Goal: Task Accomplishment & Management: Manage account settings

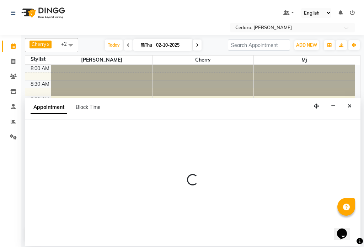
select select "540"
select select "tentative"
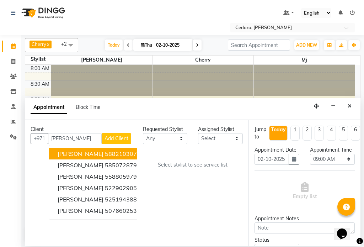
click at [54, 152] on button "[PERSON_NAME] 588210307" at bounding box center [99, 153] width 100 height 11
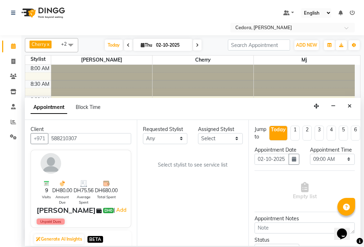
click at [100, 137] on input "588210307" at bounding box center [89, 138] width 83 height 11
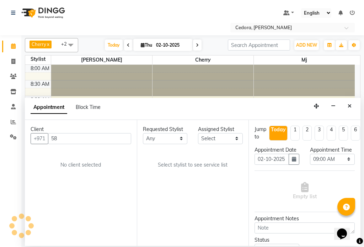
type input "5"
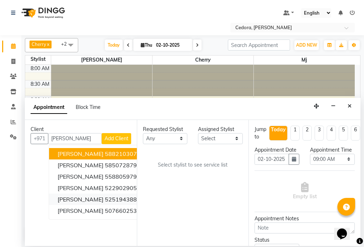
click at [58, 198] on span "[PERSON_NAME]" at bounding box center [81, 199] width 46 height 7
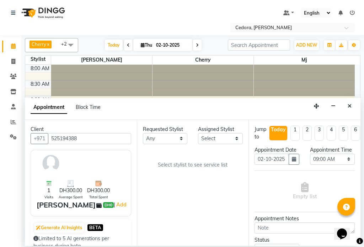
click at [94, 137] on input "525194388" at bounding box center [89, 138] width 83 height 11
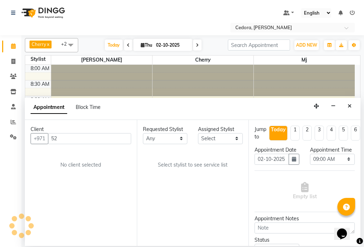
type input "5"
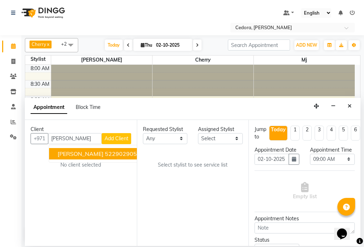
click at [64, 155] on span "[PERSON_NAME]" at bounding box center [81, 153] width 46 height 7
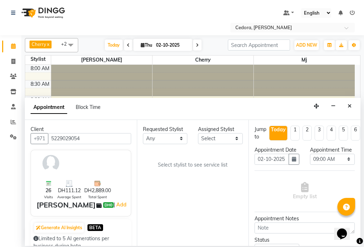
type input "5229029054"
click at [225, 138] on select "Select [PERSON_NAME] [PERSON_NAME] [PERSON_NAME] [PERSON_NAME]" at bounding box center [220, 138] width 45 height 11
select select "93334"
click at [198, 133] on select "Select [PERSON_NAME] [PERSON_NAME] [PERSON_NAME] [PERSON_NAME]" at bounding box center [220, 138] width 45 height 11
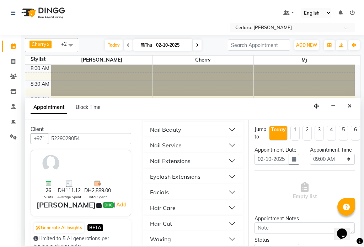
scroll to position [369, 0]
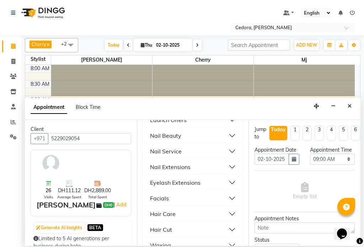
click at [157, 147] on div "Nail Service" at bounding box center [166, 151] width 32 height 9
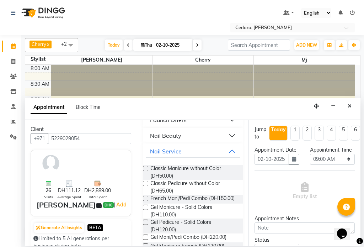
click at [146, 166] on label at bounding box center [145, 168] width 5 height 5
click at [146, 167] on input "checkbox" at bounding box center [145, 169] width 5 height 5
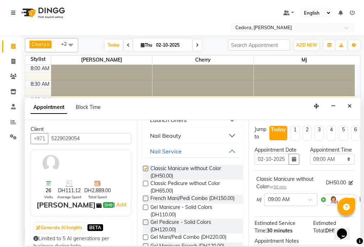
checkbox input "false"
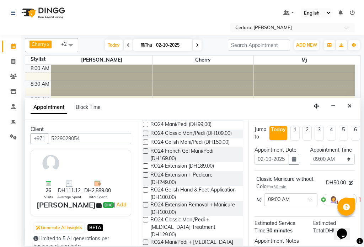
scroll to position [0, 0]
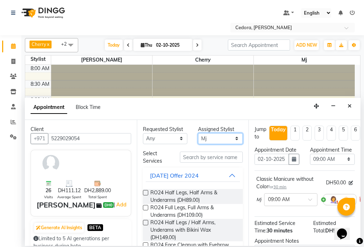
click at [231, 135] on select "Select [PERSON_NAME] [PERSON_NAME] [PERSON_NAME] [PERSON_NAME]" at bounding box center [220, 138] width 45 height 11
select select "34803"
click at [198, 133] on select "Select [PERSON_NAME] [PERSON_NAME] [PERSON_NAME] [PERSON_NAME]" at bounding box center [220, 138] width 45 height 11
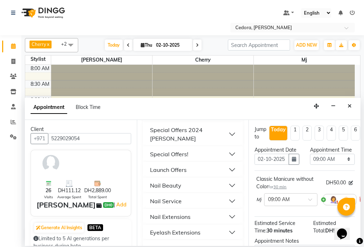
scroll to position [321, 0]
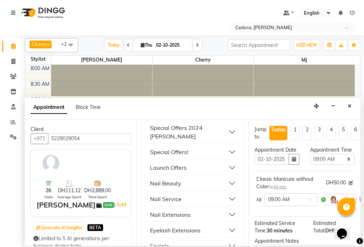
click at [155, 195] on div "Nail Service" at bounding box center [166, 199] width 32 height 9
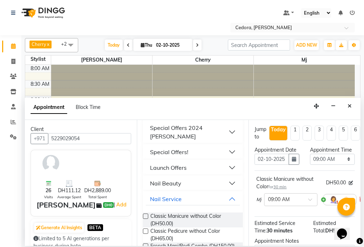
click at [146, 228] on label at bounding box center [145, 230] width 5 height 5
click at [146, 230] on input "checkbox" at bounding box center [145, 232] width 5 height 5
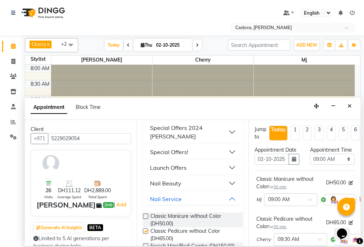
checkbox input "false"
click at [342, 165] on select "Select 09:00 AM 09:15 AM 09:30 AM 09:45 AM 10:00 AM 10:15 AM 10:30 AM 10:45 AM …" at bounding box center [332, 159] width 45 height 11
select select "1245"
click at [310, 161] on select "Select 09:00 AM 09:15 AM 09:30 AM 09:45 AM 10:00 AM 10:15 AM 10:30 AM 10:45 AM …" at bounding box center [332, 159] width 45 height 11
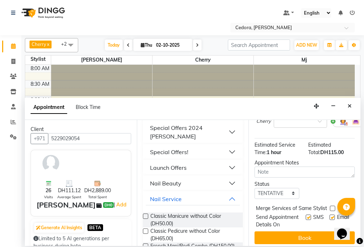
scroll to position [142, 0]
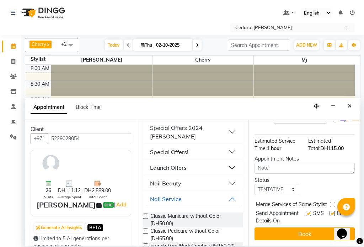
click at [333, 202] on label at bounding box center [332, 204] width 5 height 5
click at [333, 203] on input "checkbox" at bounding box center [332, 205] width 5 height 5
checkbox input "true"
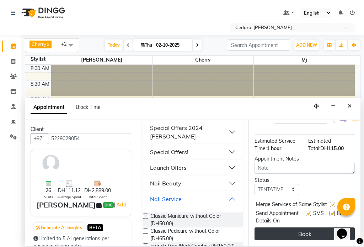
click at [323, 230] on button "Book" at bounding box center [305, 233] width 100 height 13
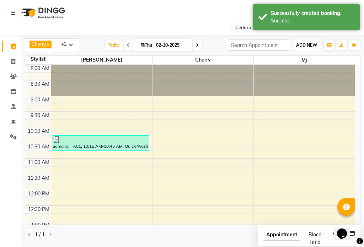
click at [303, 44] on span "ADD NEW" at bounding box center [306, 44] width 21 height 5
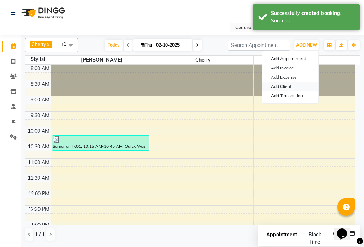
click at [275, 87] on link "Add Client" at bounding box center [291, 86] width 56 height 9
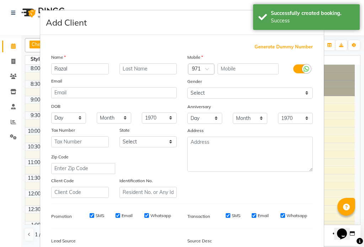
type input "Razal"
click at [237, 67] on input "text" at bounding box center [249, 68] width 62 height 11
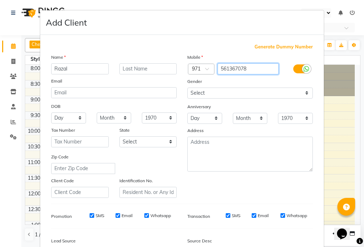
type input "561367078"
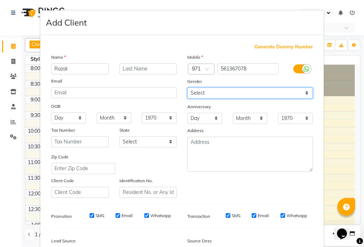
click at [203, 93] on select "Select [DEMOGRAPHIC_DATA] [DEMOGRAPHIC_DATA] Other Prefer Not To Say" at bounding box center [251, 93] width 126 height 11
select select "[DEMOGRAPHIC_DATA]"
click at [188, 88] on select "Select [DEMOGRAPHIC_DATA] [DEMOGRAPHIC_DATA] Other Prefer Not To Say" at bounding box center [251, 93] width 126 height 11
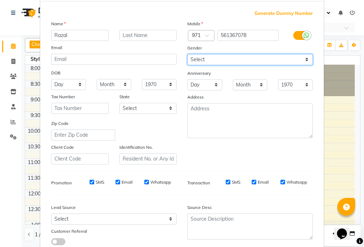
scroll to position [82, 0]
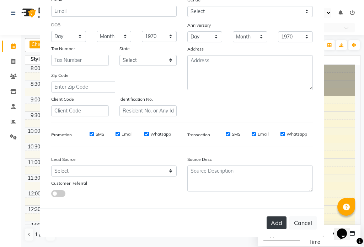
click at [274, 222] on button "Add" at bounding box center [277, 222] width 20 height 13
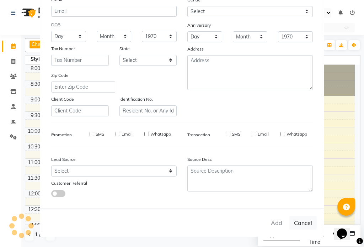
select select
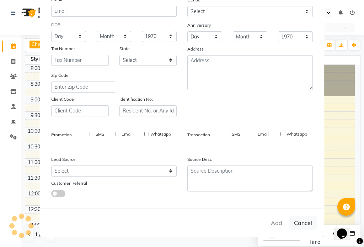
select select
checkbox input "false"
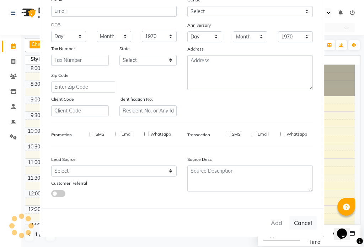
checkbox input "false"
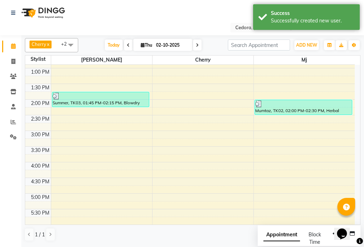
scroll to position [227, 0]
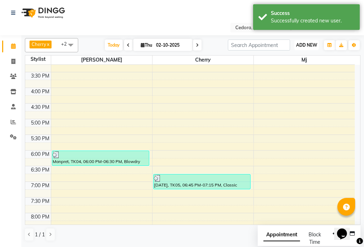
click at [302, 47] on span "ADD NEW" at bounding box center [306, 44] width 21 height 5
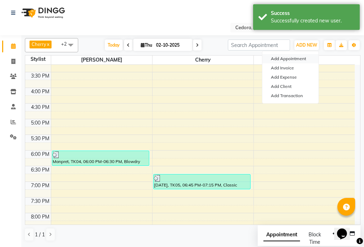
click at [287, 58] on button "Add Appointment" at bounding box center [291, 58] width 56 height 9
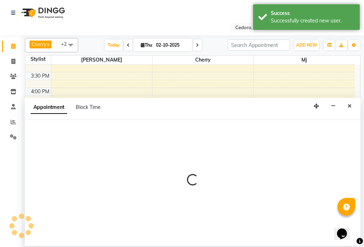
select select "540"
select select "tentative"
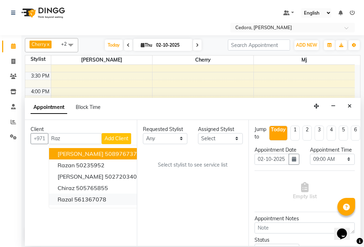
click at [61, 199] on span "Razal" at bounding box center [65, 199] width 15 height 7
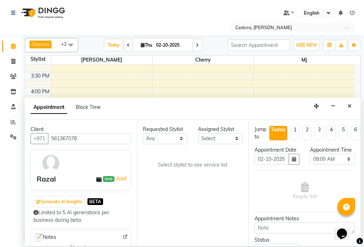
type input "561367078"
click at [221, 136] on select "Select [PERSON_NAME] [PERSON_NAME] [PERSON_NAME] [PERSON_NAME]" at bounding box center [220, 138] width 45 height 11
select select "34802"
click at [198, 133] on select "Select [PERSON_NAME] [PERSON_NAME] [PERSON_NAME] [PERSON_NAME]" at bounding box center [220, 138] width 45 height 11
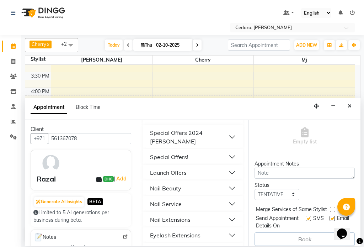
scroll to position [335, 0]
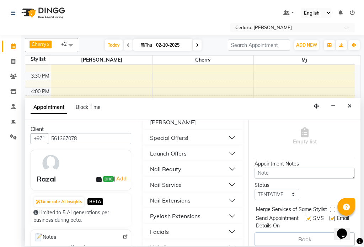
click at [156, 243] on div "Hair Care" at bounding box center [163, 247] width 26 height 9
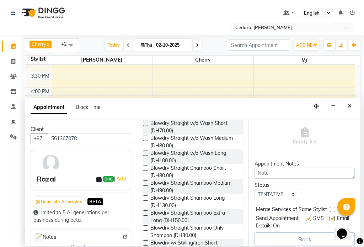
scroll to position [488, 0]
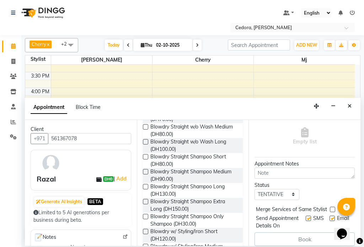
click at [147, 199] on label at bounding box center [145, 201] width 5 height 5
click at [147, 200] on input "checkbox" at bounding box center [145, 202] width 5 height 5
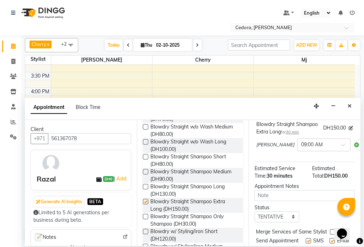
checkbox input "false"
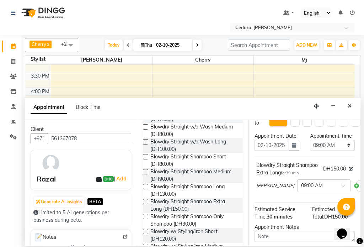
scroll to position [14, 0]
click at [342, 151] on select "Select 09:00 AM 09:15 AM 09:30 AM 09:45 AM 10:00 AM 10:15 AM 10:30 AM 10:45 AM …" at bounding box center [332, 145] width 45 height 11
select select "1260"
click at [310, 147] on select "Select 09:00 AM 09:15 AM 09:30 AM 09:45 AM 10:00 AM 10:15 AM 10:30 AM 10:45 AM …" at bounding box center [332, 145] width 45 height 11
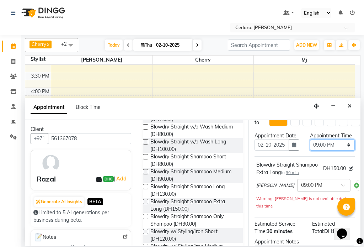
scroll to position [117, 0]
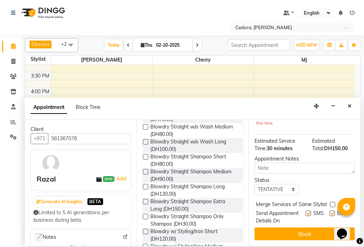
click at [334, 202] on label at bounding box center [332, 204] width 5 height 5
click at [334, 203] on input "checkbox" at bounding box center [332, 205] width 5 height 5
checkbox input "true"
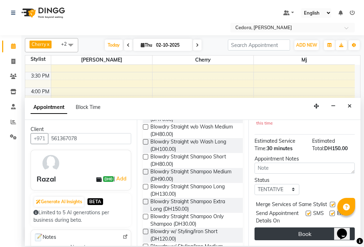
click at [324, 228] on button "Book" at bounding box center [305, 233] width 100 height 13
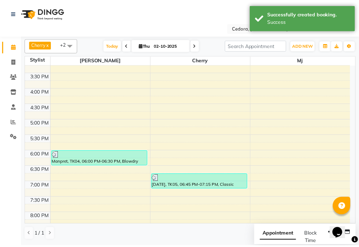
scroll to position [278, 0]
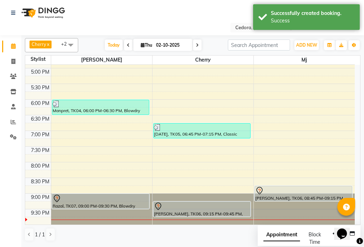
click at [177, 212] on div "[PERSON_NAME], TK06, 09:15 PM-09:45 PM, Classic Pedicure without Color" at bounding box center [202, 209] width 97 height 15
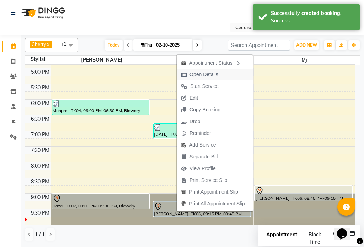
click at [193, 73] on span "Open Details" at bounding box center [204, 74] width 29 height 7
select select "7"
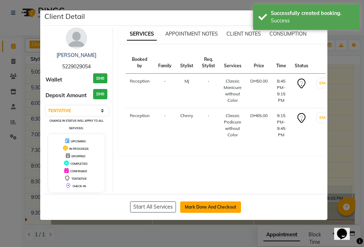
click at [196, 205] on button "Mark Done And Checkout" at bounding box center [210, 206] width 61 height 11
select select "service"
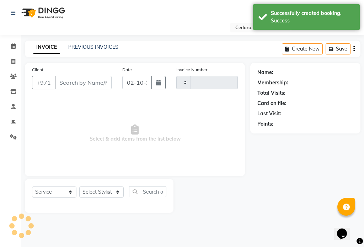
type input "0798"
select select "5144"
type input "5229029054"
select select "93334"
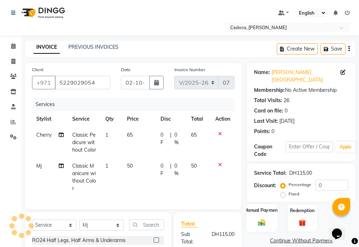
click at [269, 207] on label "Manual Payment" at bounding box center [262, 210] width 36 height 7
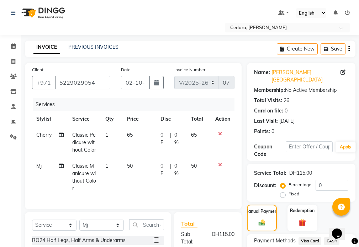
click at [312, 237] on span "Visa Card" at bounding box center [310, 241] width 23 height 8
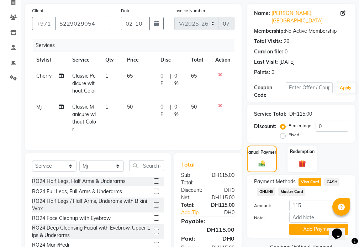
scroll to position [94, 0]
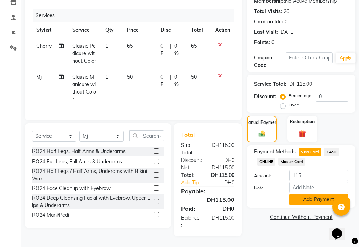
click at [319, 194] on button "Add Payment" at bounding box center [318, 199] width 59 height 11
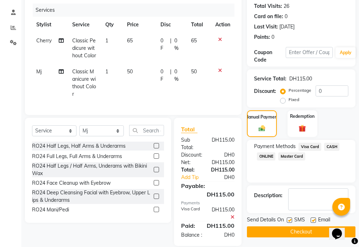
scroll to position [117, 0]
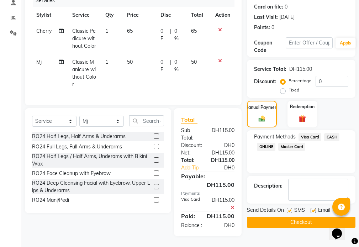
click at [293, 217] on button "Checkout" at bounding box center [301, 222] width 109 height 11
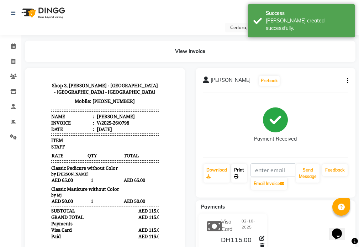
click at [245, 177] on link "Print" at bounding box center [239, 173] width 16 height 19
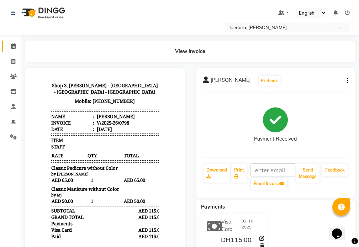
click at [13, 46] on icon at bounding box center [13, 45] width 5 height 5
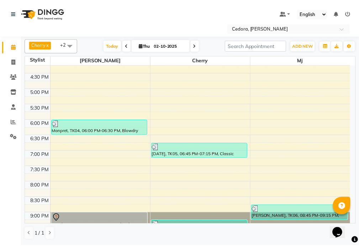
scroll to position [278, 0]
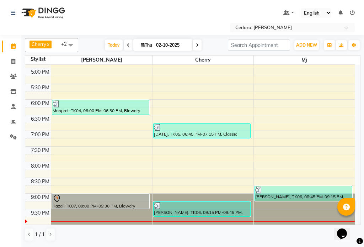
click at [103, 206] on div "Razal, TK07, 09:00 PM-09:30 PM, Blowdry Straight Shampoo Extra Long" at bounding box center [100, 201] width 97 height 15
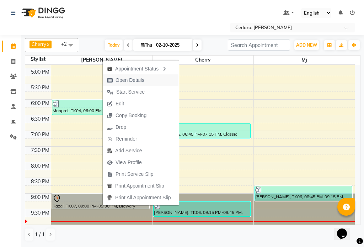
click at [121, 82] on span "Open Details" at bounding box center [130, 80] width 29 height 7
select select "7"
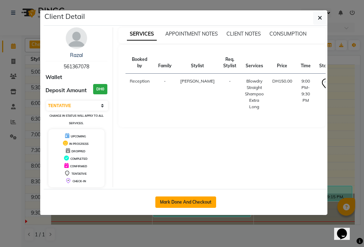
click at [171, 200] on button "Mark Done And Checkout" at bounding box center [186, 201] width 61 height 11
select select "service"
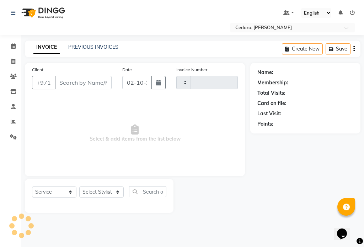
type input "0799"
select select "5144"
type input "561367078"
select select "34802"
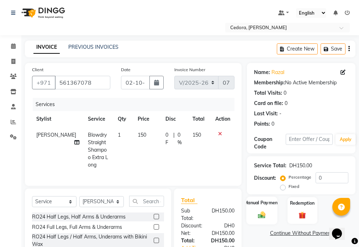
click at [255, 201] on label "Manual Payment" at bounding box center [262, 202] width 36 height 7
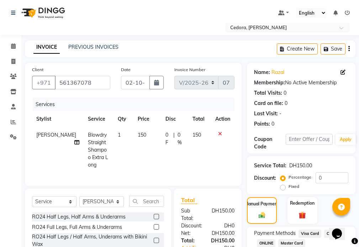
click at [310, 233] on span "Visa Card" at bounding box center [310, 234] width 23 height 8
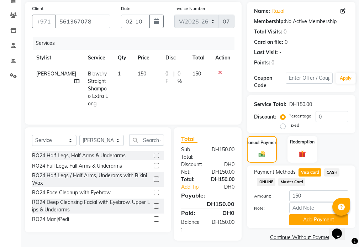
scroll to position [68, 0]
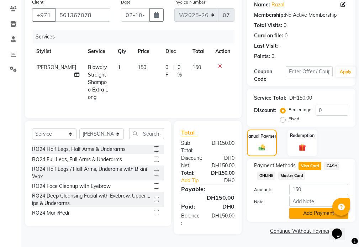
click at [320, 213] on button "Add Payment" at bounding box center [318, 213] width 59 height 11
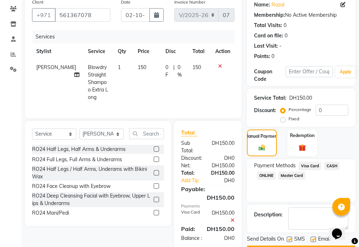
click at [144, 65] on td "150" at bounding box center [147, 82] width 28 height 46
select select "34802"
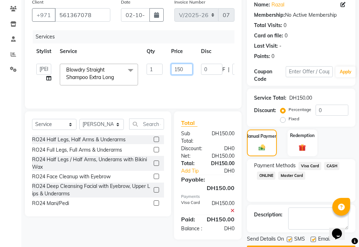
click at [185, 70] on input "150" at bounding box center [181, 69] width 21 height 11
type input "160"
click at [311, 164] on span "Visa Card" at bounding box center [310, 166] width 23 height 8
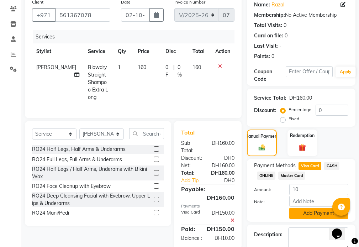
click at [314, 212] on button "Add Payment" at bounding box center [318, 213] width 59 height 11
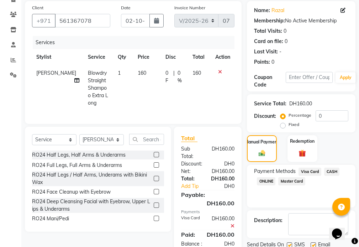
scroll to position [88, 0]
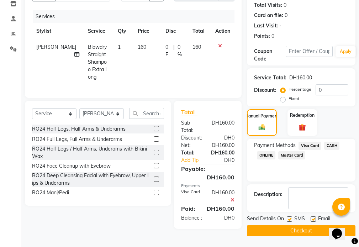
click at [269, 235] on button "Checkout" at bounding box center [301, 230] width 109 height 11
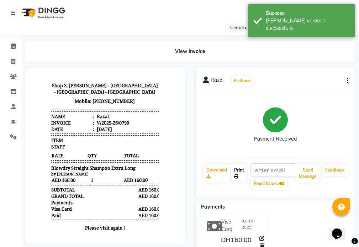
click at [237, 171] on link "Print" at bounding box center [239, 173] width 16 height 19
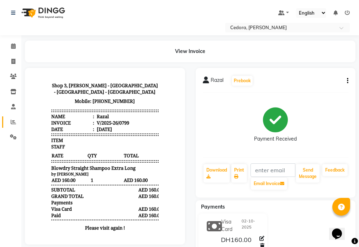
click at [14, 123] on icon at bounding box center [13, 121] width 5 height 5
